Goal: Information Seeking & Learning: Understand process/instructions

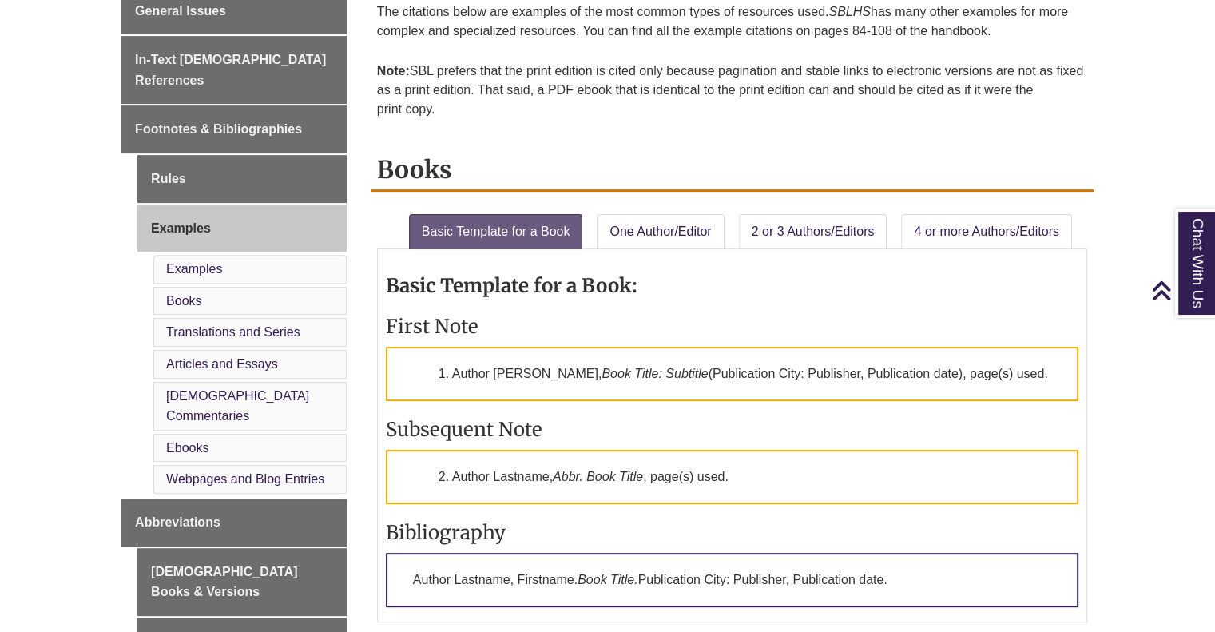
scroll to position [508, 0]
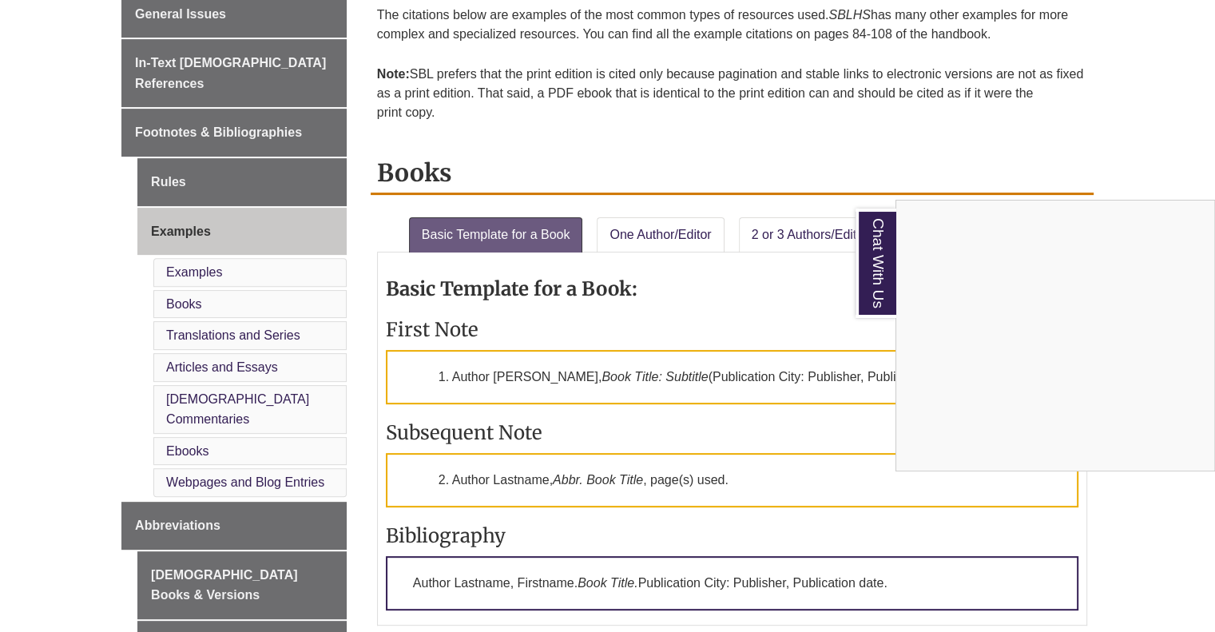
click at [1045, 147] on div "Chat With Us" at bounding box center [607, 316] width 1215 height 632
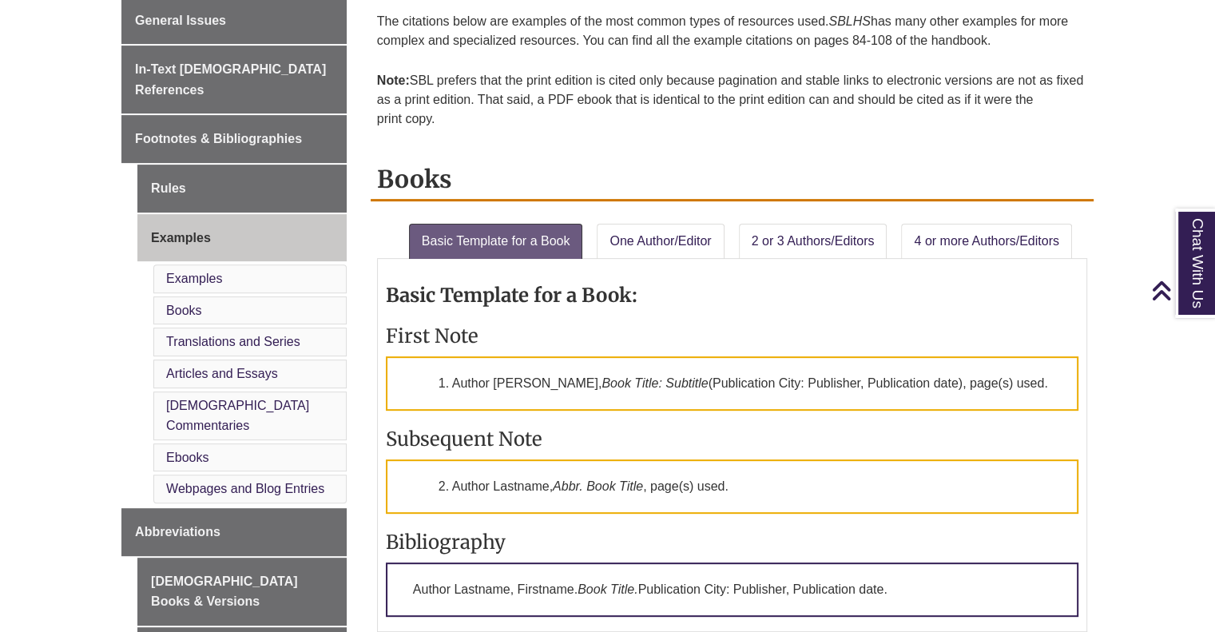
scroll to position [494, 0]
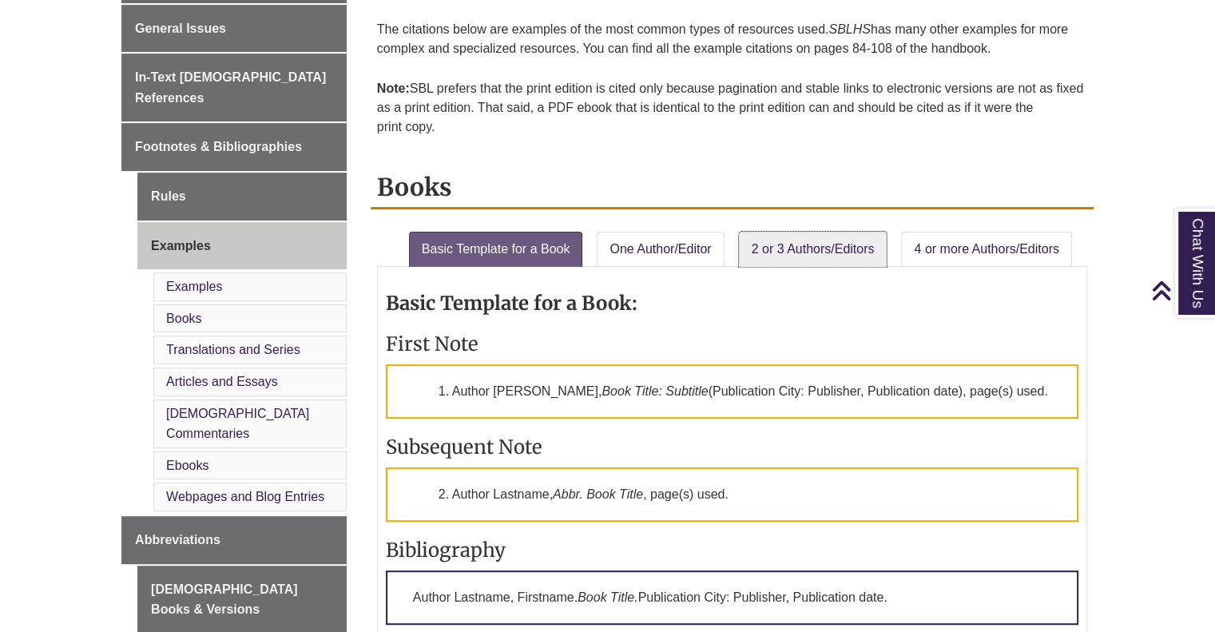
click at [807, 234] on link "2 or 3 Authors/Editors" at bounding box center [813, 249] width 149 height 35
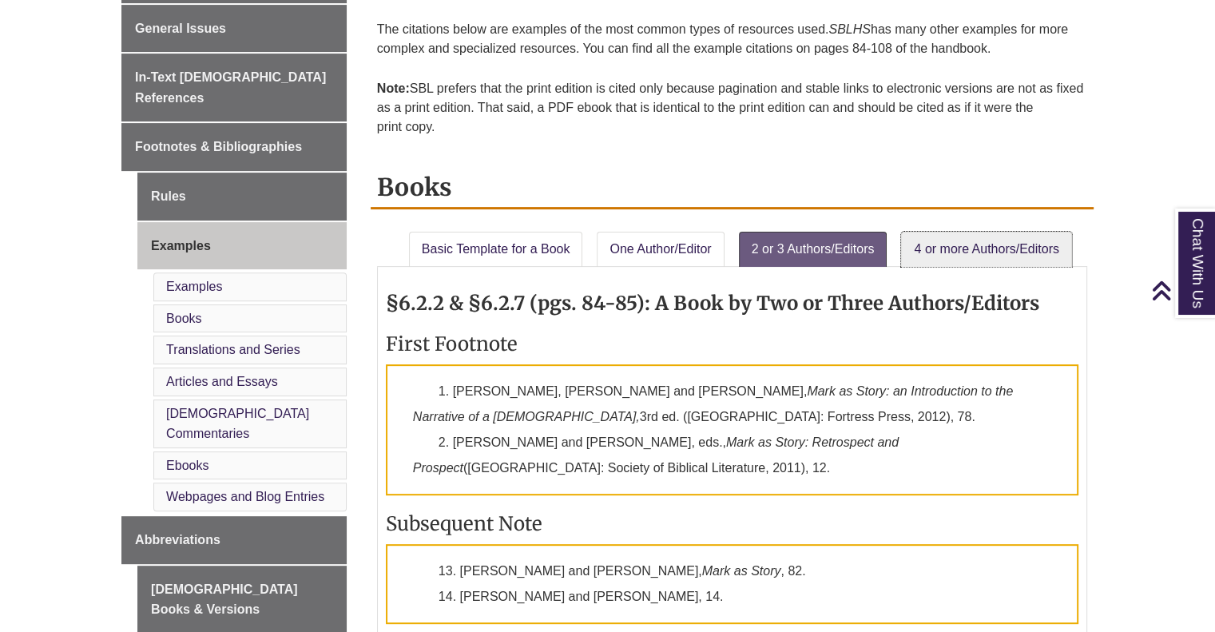
click at [920, 249] on link "4 or more Authors/Editors" at bounding box center [986, 249] width 170 height 35
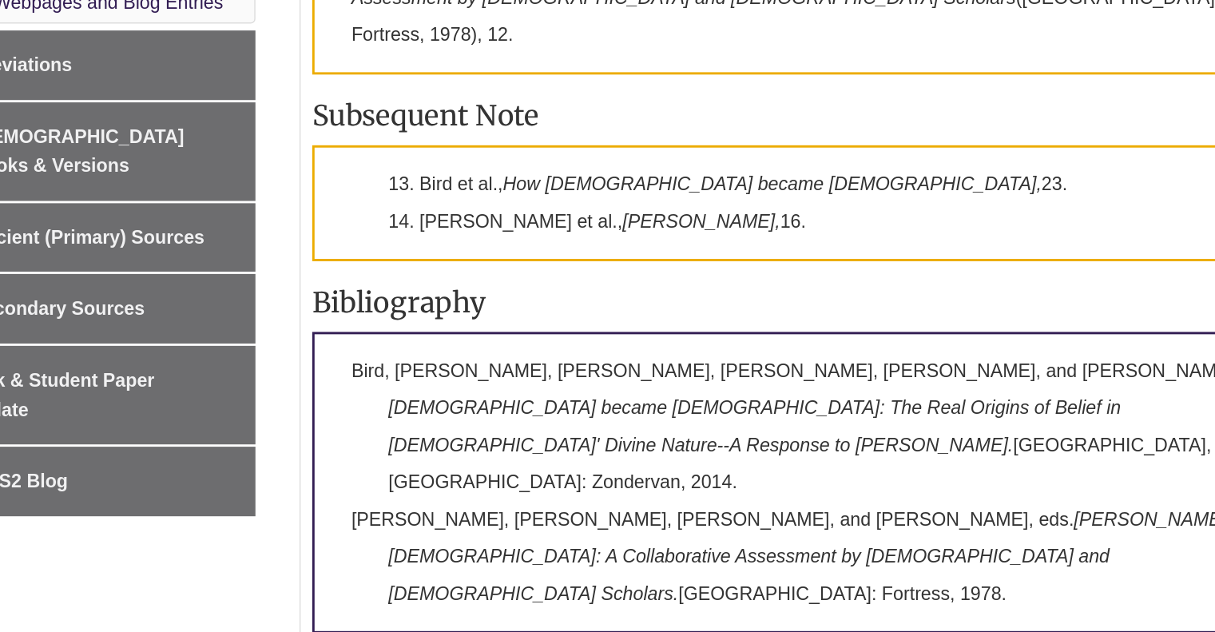
scroll to position [858, 0]
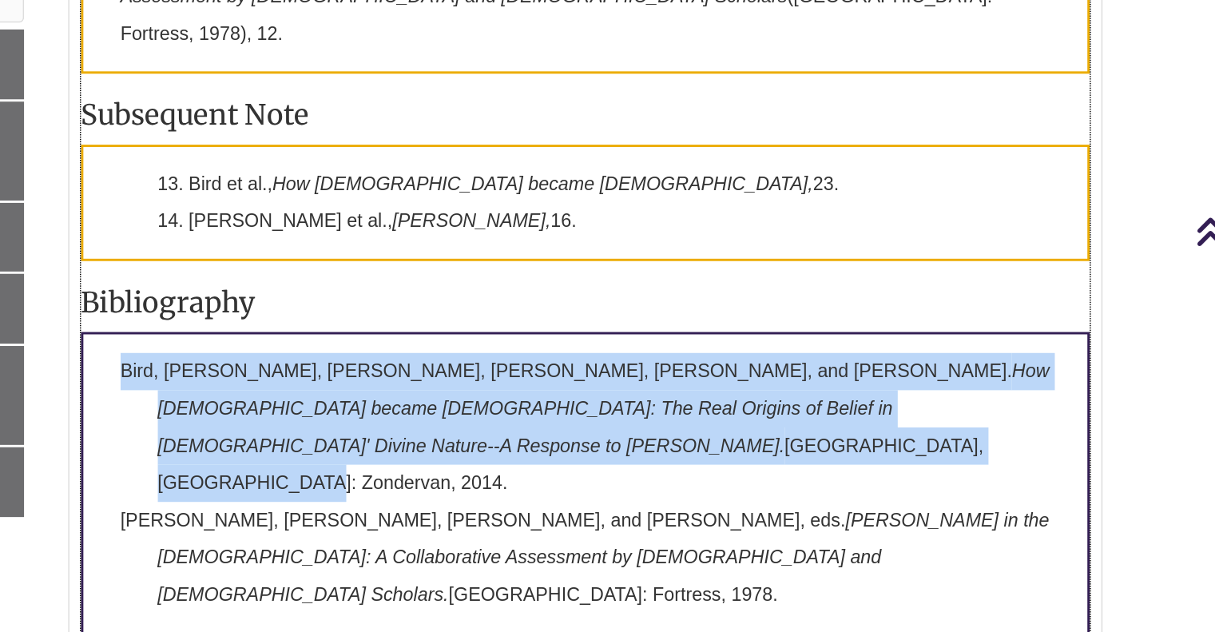
drag, startPoint x: 413, startPoint y: 328, endPoint x: 545, endPoint y: 382, distance: 143.0
click at [545, 382] on p "Bird, Michael F., Craig A. Evans, Simon J. Gathercole, Charles E. Hill, and Chr…" at bounding box center [732, 463] width 692 height 208
copy p "Bird, Michael F., Craig A. Evans, Simon J. Gathercole, Charles E. Hill, and Chr…"
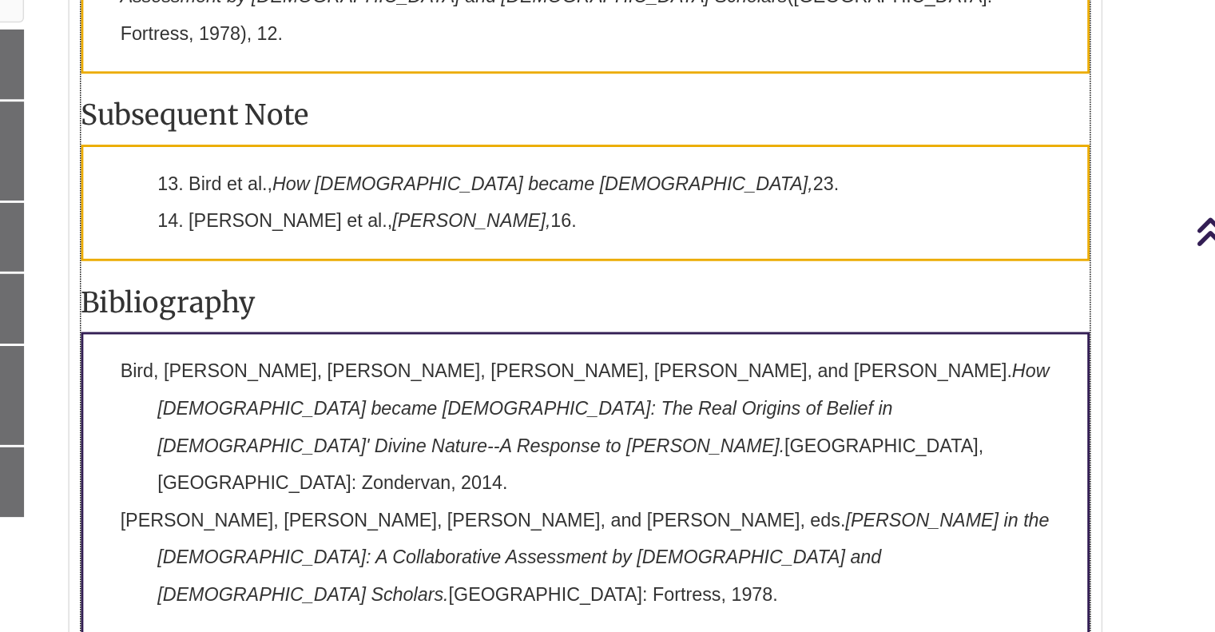
click at [747, 327] on h3 "Bibliography" at bounding box center [732, 339] width 692 height 25
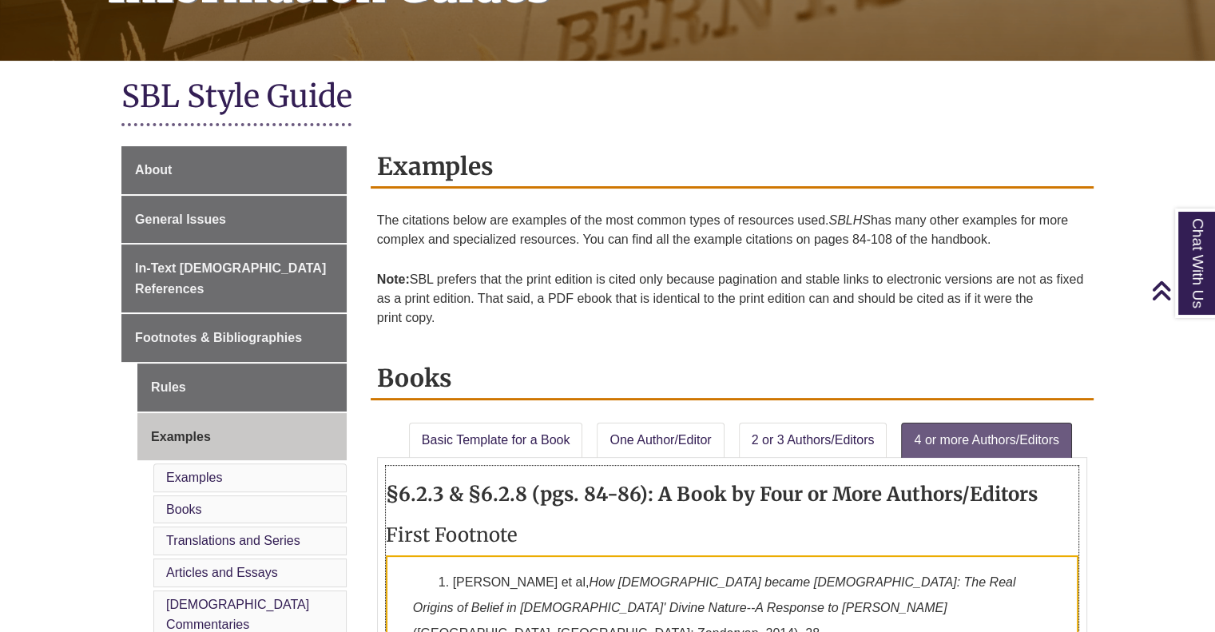
scroll to position [256, 0]
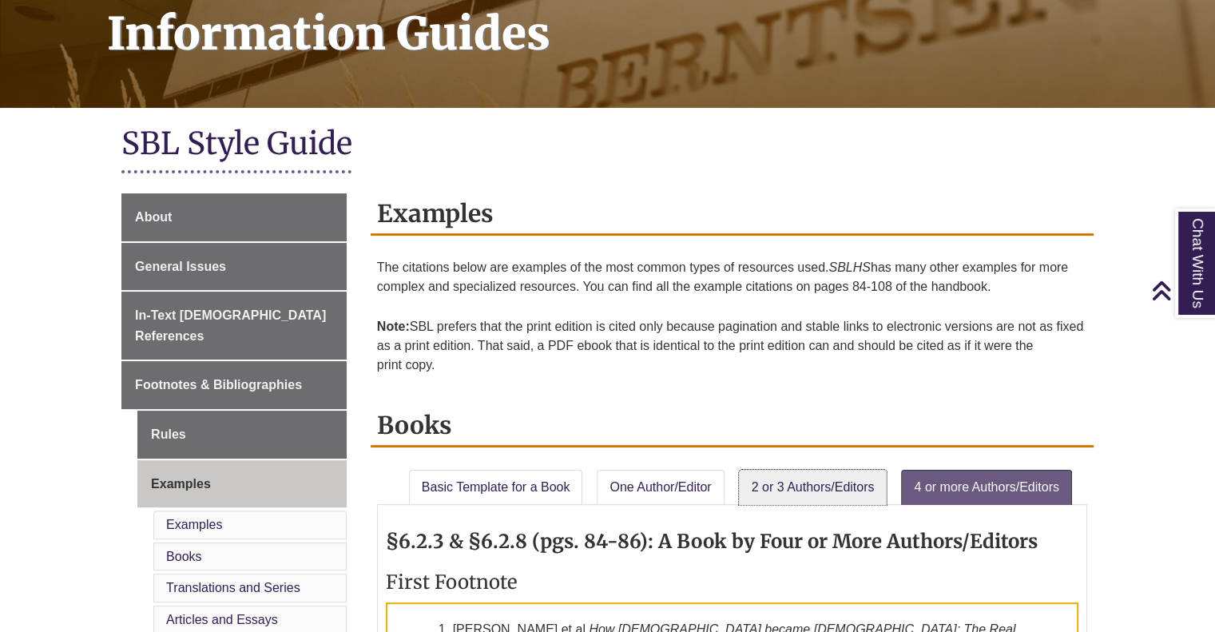
click at [763, 480] on link "2 or 3 Authors/Editors" at bounding box center [813, 487] width 149 height 35
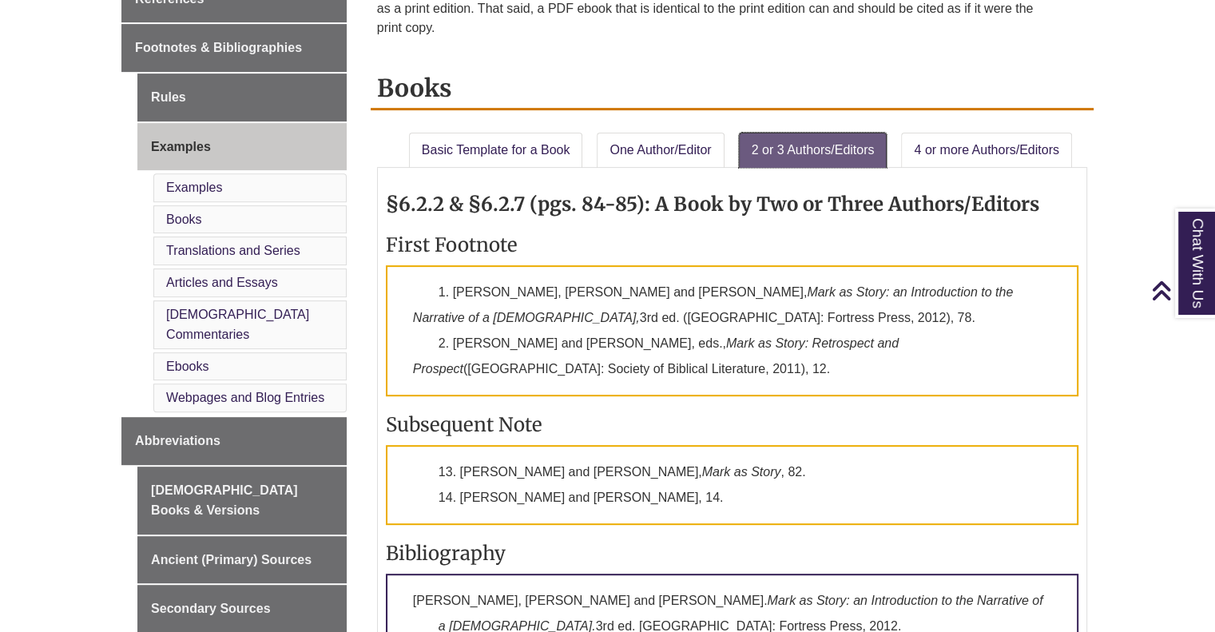
scroll to position [572, 0]
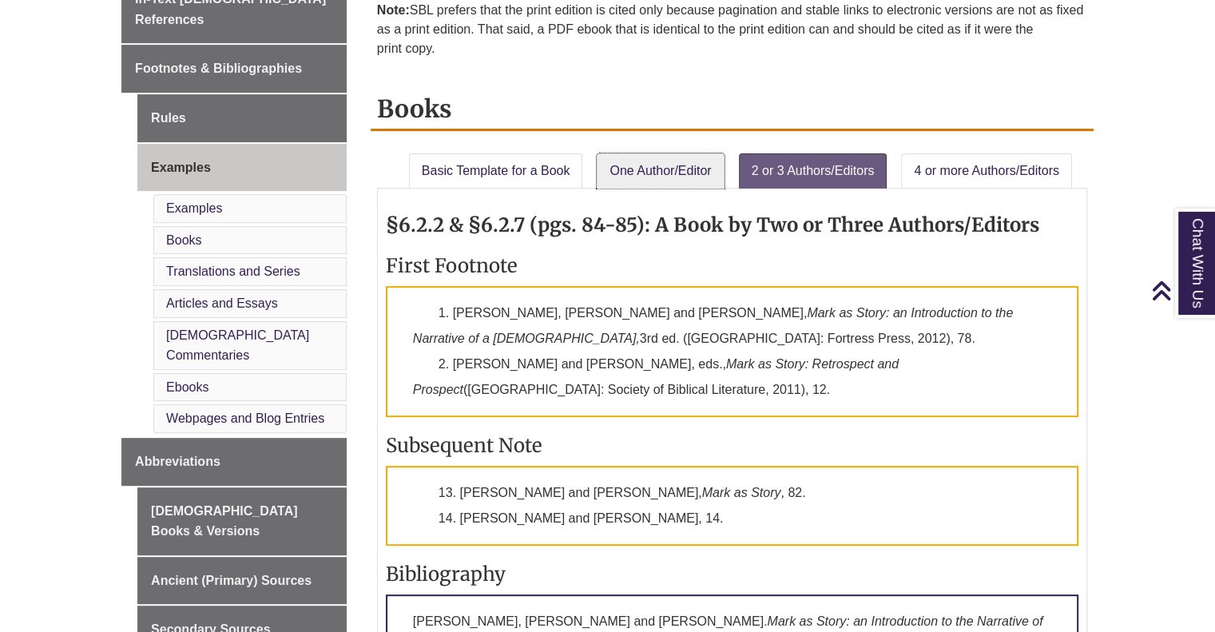
click at [638, 156] on link "One Author/Editor" at bounding box center [660, 170] width 127 height 35
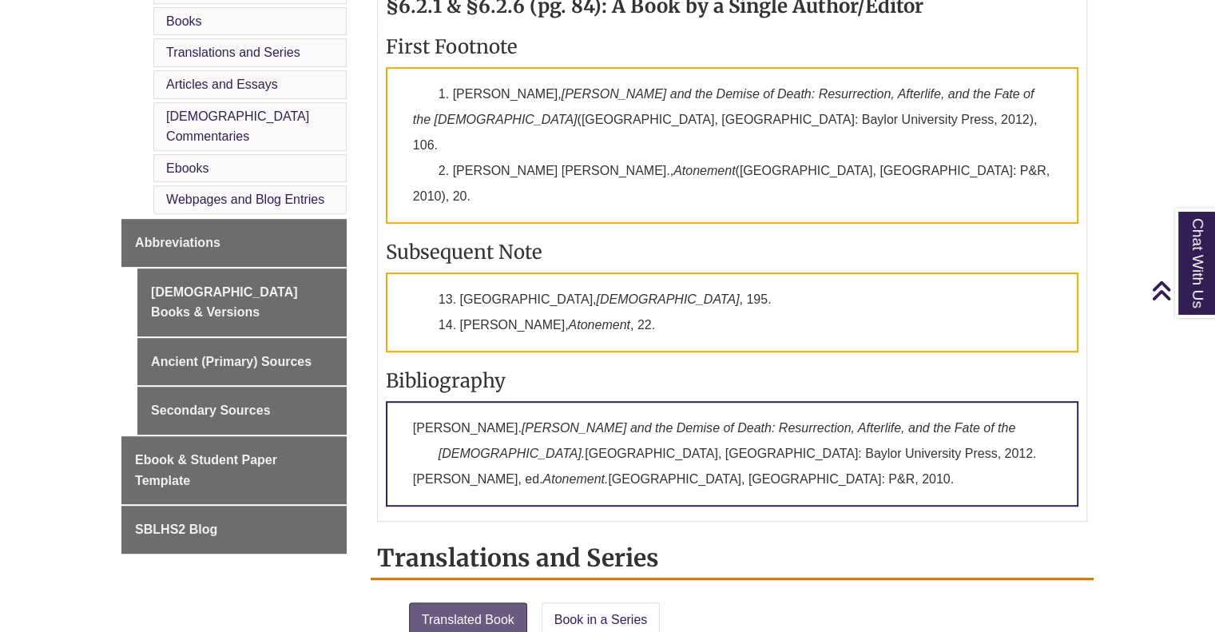
scroll to position [791, 0]
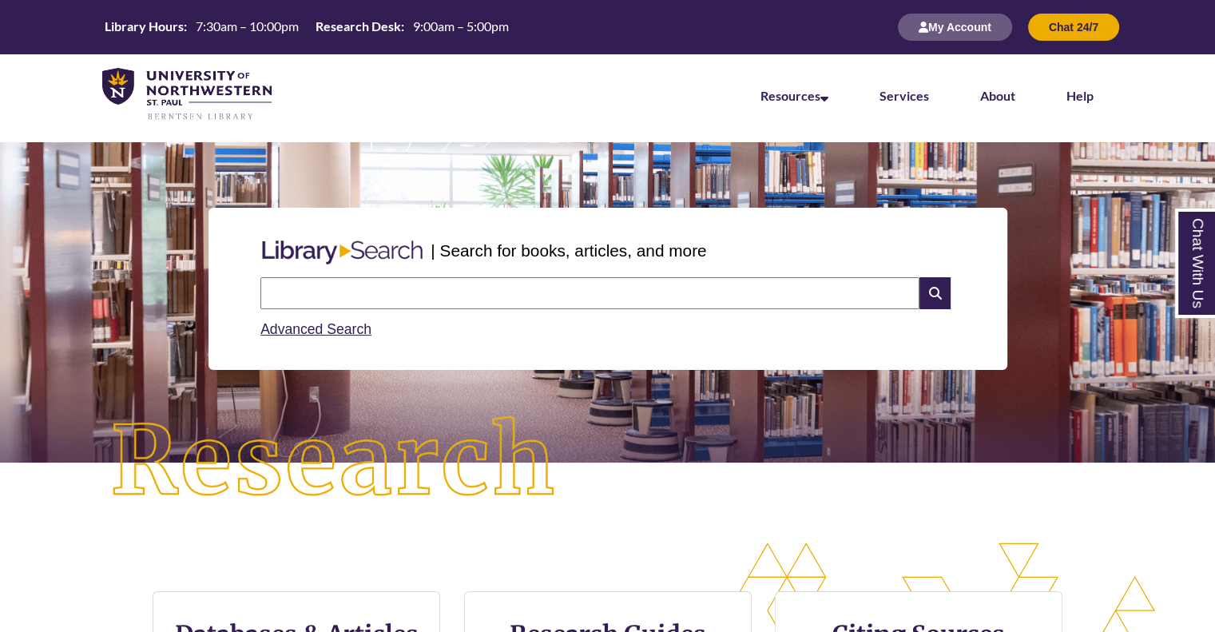
click at [622, 299] on input "text" at bounding box center [589, 293] width 659 height 32
type input "**********"
click at [569, 287] on input "text" at bounding box center [589, 293] width 659 height 32
type input "**********"
